Goal: Task Accomplishment & Management: Manage account settings

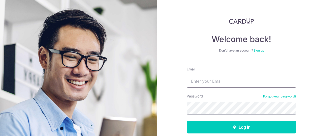
type input "caseylinmh@gmail.com"
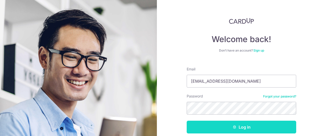
click at [220, 122] on button "Log in" at bounding box center [240, 126] width 109 height 13
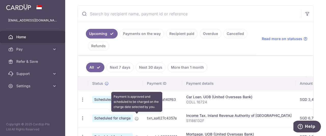
click at [137, 116] on icon at bounding box center [137, 118] width 4 height 4
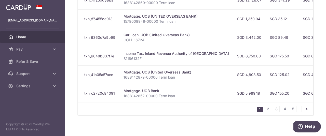
scroll to position [270, 0]
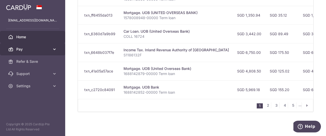
click at [13, 47] on link "Pay" at bounding box center [32, 49] width 65 height 12
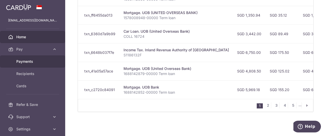
click at [30, 61] on span "Payments" at bounding box center [33, 61] width 34 height 5
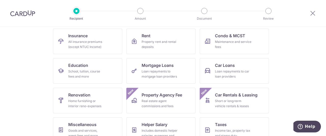
scroll to position [92, 0]
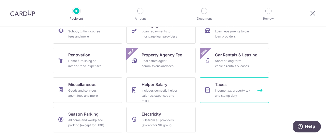
click at [228, 89] on div "Income tax, property tax and stamp duty" at bounding box center [233, 93] width 37 height 10
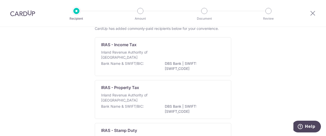
scroll to position [32, 0]
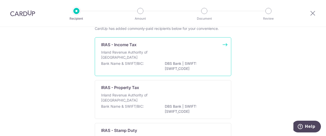
click at [176, 72] on div "IRAS - Income Tax Inland Revenue Authority of Singapore Bank Name & SWIFT/BIC: …" at bounding box center [163, 56] width 136 height 39
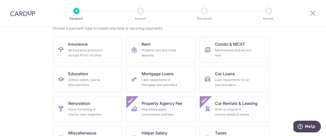
scroll to position [43, 0]
click at [313, 14] on icon at bounding box center [312, 13] width 6 height 6
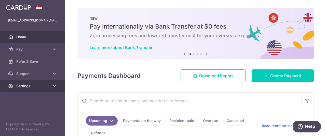
click at [42, 85] on span "Settings" at bounding box center [33, 85] width 34 height 5
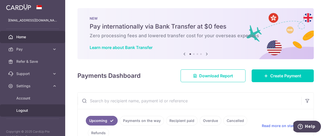
click at [21, 112] on span "Logout" at bounding box center [33, 110] width 34 height 5
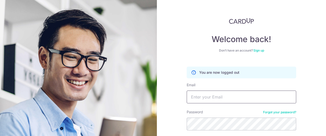
click at [203, 100] on input "Email" at bounding box center [240, 96] width 109 height 13
type input "[PERSON_NAME][EMAIL_ADDRESS][DOMAIN_NAME]"
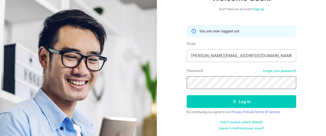
scroll to position [41, 0]
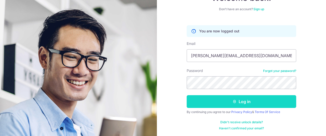
click at [250, 103] on button "Log in" at bounding box center [240, 101] width 109 height 13
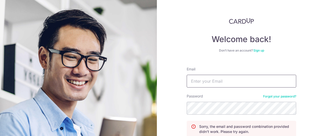
click at [235, 81] on input "Email" at bounding box center [240, 81] width 109 height 13
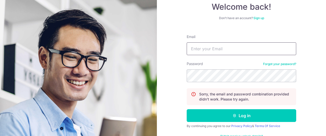
scroll to position [32, 0]
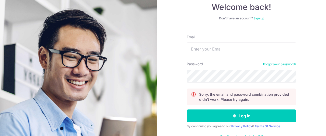
type input "[PERSON_NAME][EMAIL_ADDRESS][DOMAIN_NAME]"
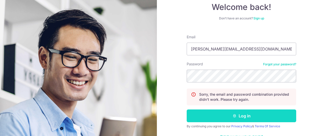
click at [217, 115] on button "Log in" at bounding box center [240, 115] width 109 height 13
